Goal: Information Seeking & Learning: Compare options

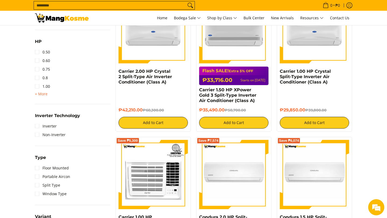
scroll to position [197, 0]
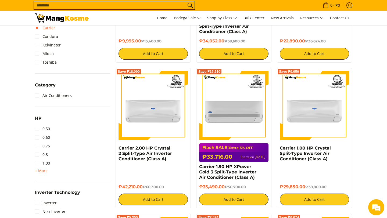
click at [38, 28] on link "Carrier" at bounding box center [45, 28] width 20 height 9
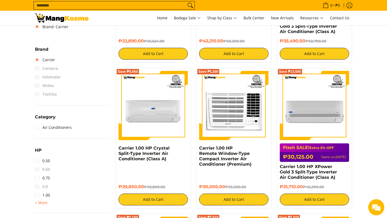
click at [41, 171] on span "0.60" at bounding box center [42, 169] width 15 height 9
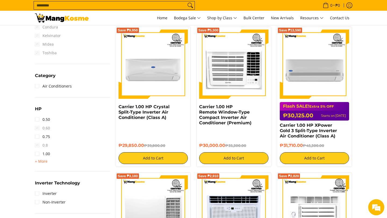
scroll to position [247, 0]
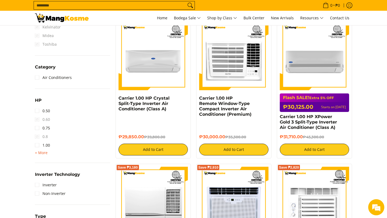
click at [40, 152] on span "+ More" at bounding box center [41, 153] width 13 height 4
click at [38, 155] on link "1.50" at bounding box center [42, 154] width 15 height 9
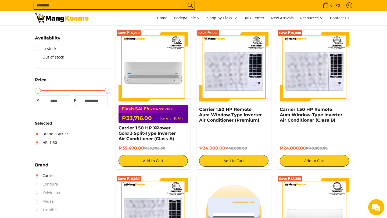
scroll to position [71, 0]
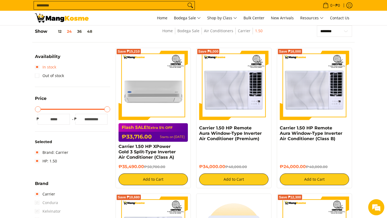
click at [38, 67] on link "In stock" at bounding box center [45, 67] width 21 height 9
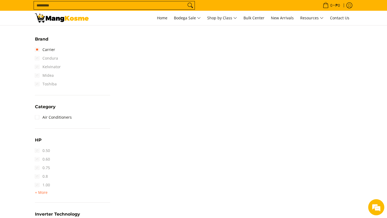
scroll to position [250, 0]
click at [37, 116] on link "Air Conditioners" at bounding box center [53, 115] width 37 height 9
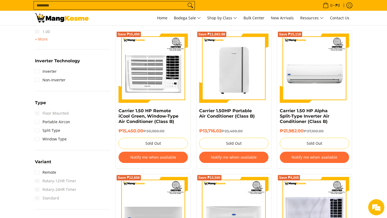
scroll to position [368, 0]
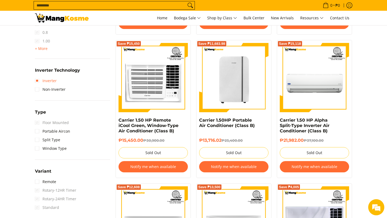
click at [37, 81] on link "Inverter" at bounding box center [46, 81] width 22 height 9
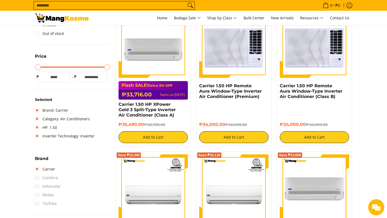
scroll to position [113, 0]
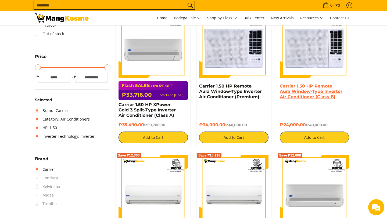
click at [310, 93] on link "Carrier 1.50 HP Remote Aura Window-Type Inverter Air Conditioner (Class B)" at bounding box center [311, 92] width 63 height 16
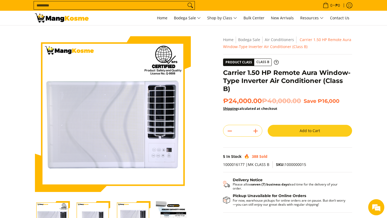
click at [172, 201] on img "Carrier 1.50 HP Remote Aura Window-Type Inverter Air Conditioner (Class B)-4" at bounding box center [173, 218] width 35 height 35
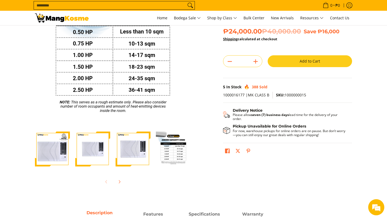
click at [135, 149] on img "condura-remote-window-type-inverter-aircon-full-view-mang-kosme" at bounding box center [132, 149] width 35 height 35
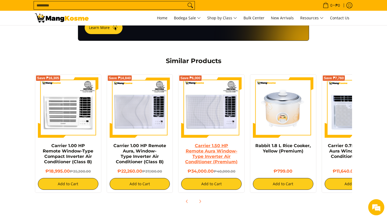
scroll to position [385, 0]
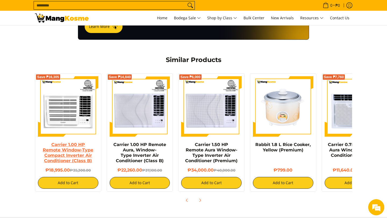
click at [71, 145] on link "Carrier 1.00 HP Remote Window-Type Compact Inverter Air Conditioner (Class B)" at bounding box center [68, 152] width 50 height 21
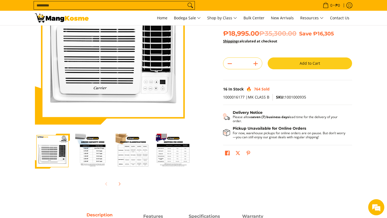
scroll to position [57, 0]
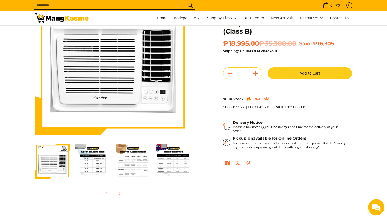
click at [136, 162] on img "Carrier 1.00 HP Remote Window-Type Compact Inverter Air Conditioner (Class B)-3" at bounding box center [132, 161] width 35 height 35
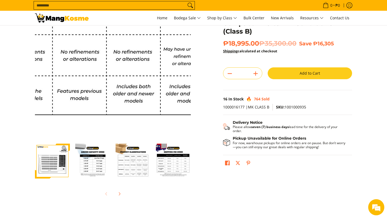
scroll to position [0, 0]
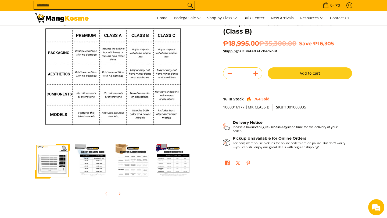
click at [167, 161] on img "mang-kosme-shipping-fee-guide-infographic" at bounding box center [173, 161] width 35 height 35
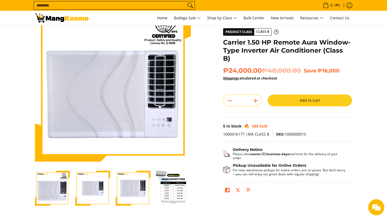
click at [65, 7] on input "Search..." at bounding box center [110, 5] width 152 height 8
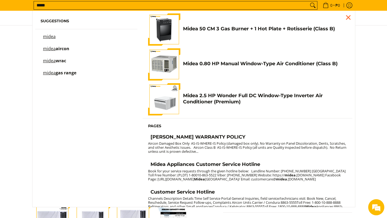
type input "*****"
click at [62, 50] on span "aircon" at bounding box center [63, 49] width 14 height 6
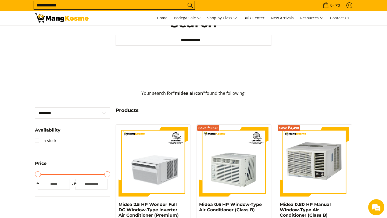
scroll to position [59, 0]
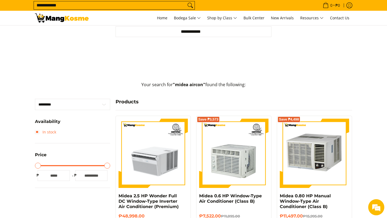
click at [37, 133] on link "In stock" at bounding box center [45, 132] width 21 height 9
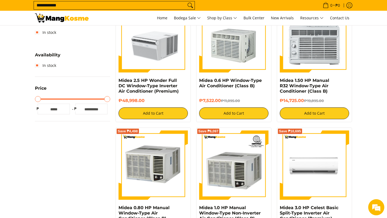
scroll to position [122, 0]
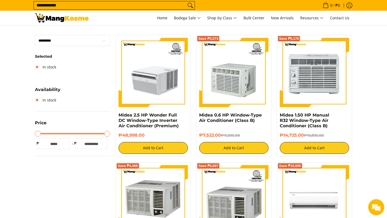
click at [313, 80] on img at bounding box center [314, 72] width 69 height 69
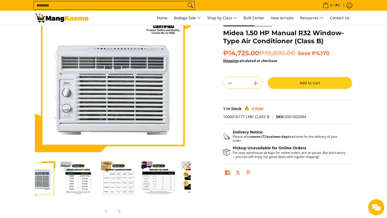
scroll to position [0, 81]
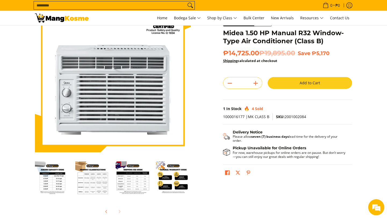
click at [129, 180] on img "Midea 1.50 HP Manual R32 Window-Type Air Conditioner (Class B)-5" at bounding box center [132, 178] width 35 height 35
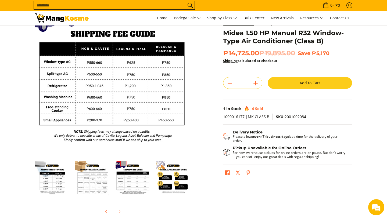
click at [98, 180] on img "Midea 1.50 HP Manual R32 Window-Type Air Conditioner (Class B)-4" at bounding box center [92, 178] width 35 height 35
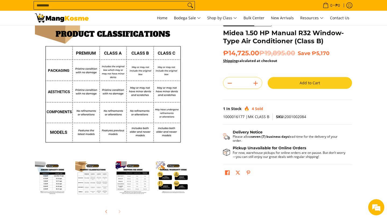
click at [57, 182] on img "Midea 1.50 HP Manual R32 Window-Type Air Conditioner (Class B)-3" at bounding box center [52, 178] width 35 height 35
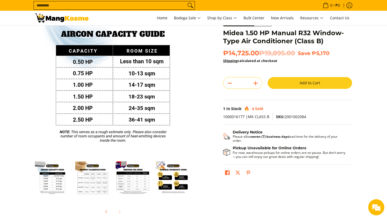
click at [132, 180] on img "Midea 1.50 HP Manual R32 Window-Type Air Conditioner (Class B)-5" at bounding box center [132, 178] width 35 height 35
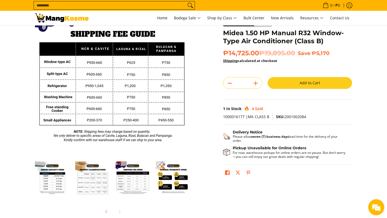
click at [168, 181] on img "general-warranty-guide-infographic-mang-kosme" at bounding box center [173, 178] width 35 height 35
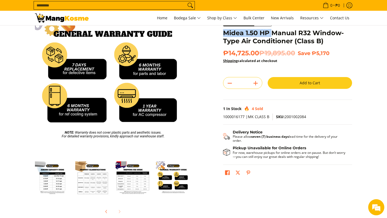
drag, startPoint x: 223, startPoint y: 32, endPoint x: 273, endPoint y: 32, distance: 49.9
click at [273, 32] on h1 "Midea 1.50 HP Manual R32 Window-Type Air Conditioner (Class B)" at bounding box center [287, 37] width 129 height 16
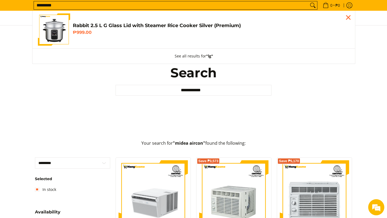
type input "*********"
click at [308, 1] on button "Search" at bounding box center [312, 5] width 9 height 8
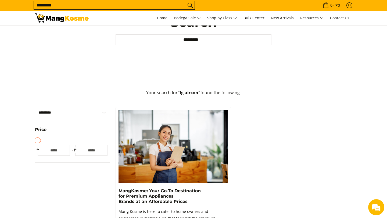
scroll to position [42, 0]
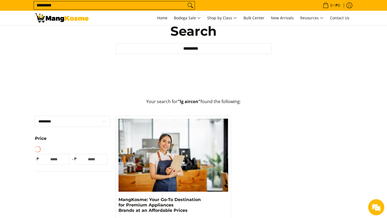
click at [70, 5] on input "*********" at bounding box center [110, 5] width 152 height 8
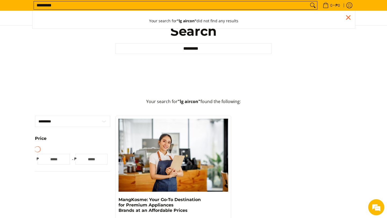
click at [70, 5] on input "*********" at bounding box center [171, 5] width 274 height 8
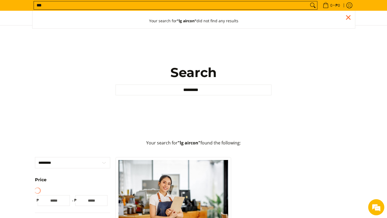
scroll to position [0, 0]
type input "*******"
click at [308, 1] on button "Search" at bounding box center [312, 5] width 9 height 8
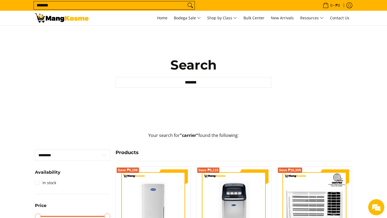
click at [78, 7] on input "*******" at bounding box center [110, 5] width 152 height 8
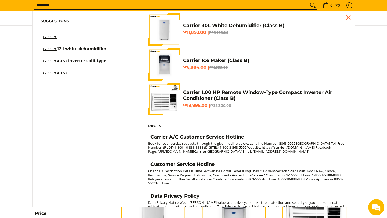
type input "*******"
click at [62, 74] on span "aura" at bounding box center [62, 73] width 10 height 6
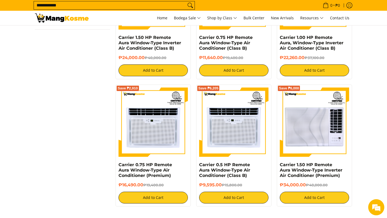
scroll to position [220, 0]
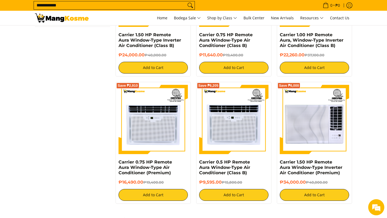
click at [74, 5] on input "**********" at bounding box center [110, 5] width 152 height 8
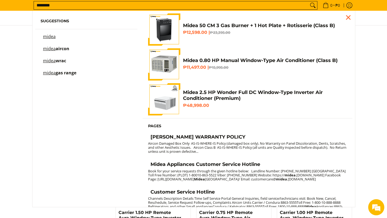
scroll to position [41, 0]
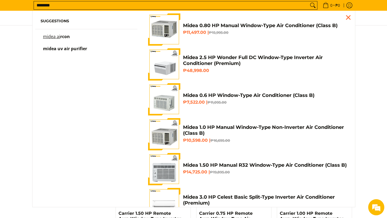
type input "********"
click at [67, 37] on span "rcon" at bounding box center [65, 37] width 10 height 6
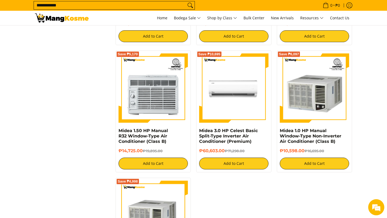
scroll to position [249, 0]
